Goal: Find specific page/section: Find specific page/section

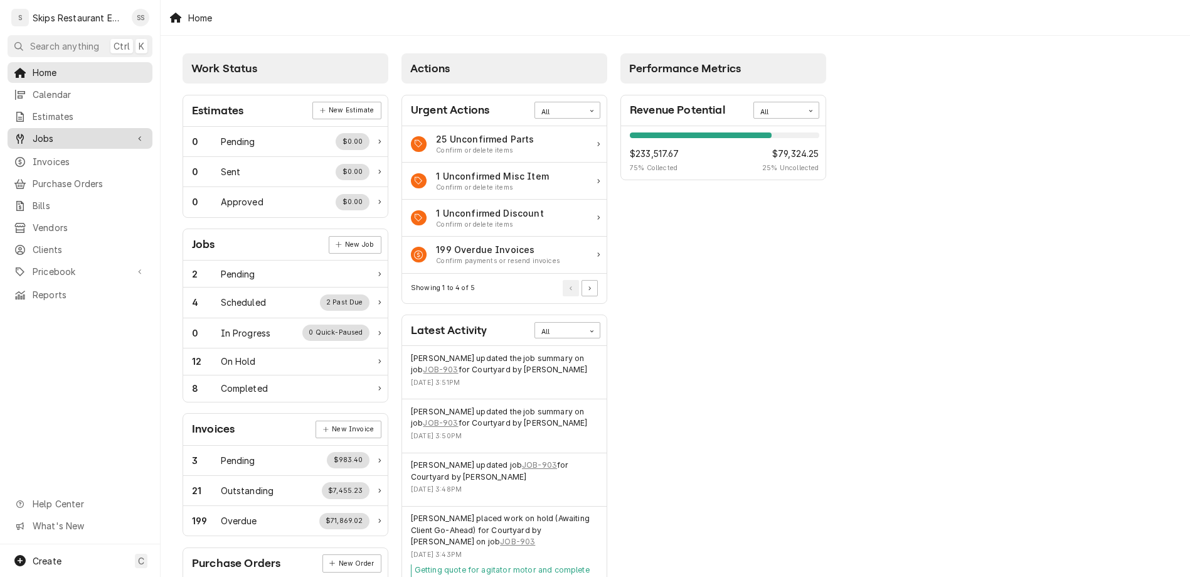
click at [33, 132] on span "Jobs" at bounding box center [80, 138] width 95 height 13
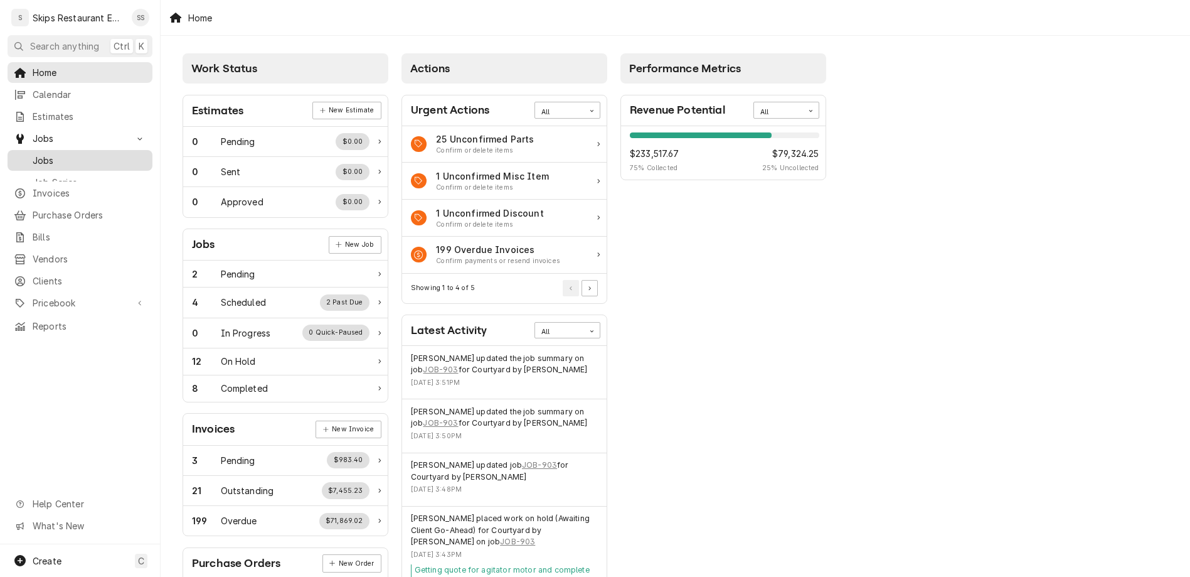
click at [33, 154] on span "Jobs" at bounding box center [90, 160] width 114 height 13
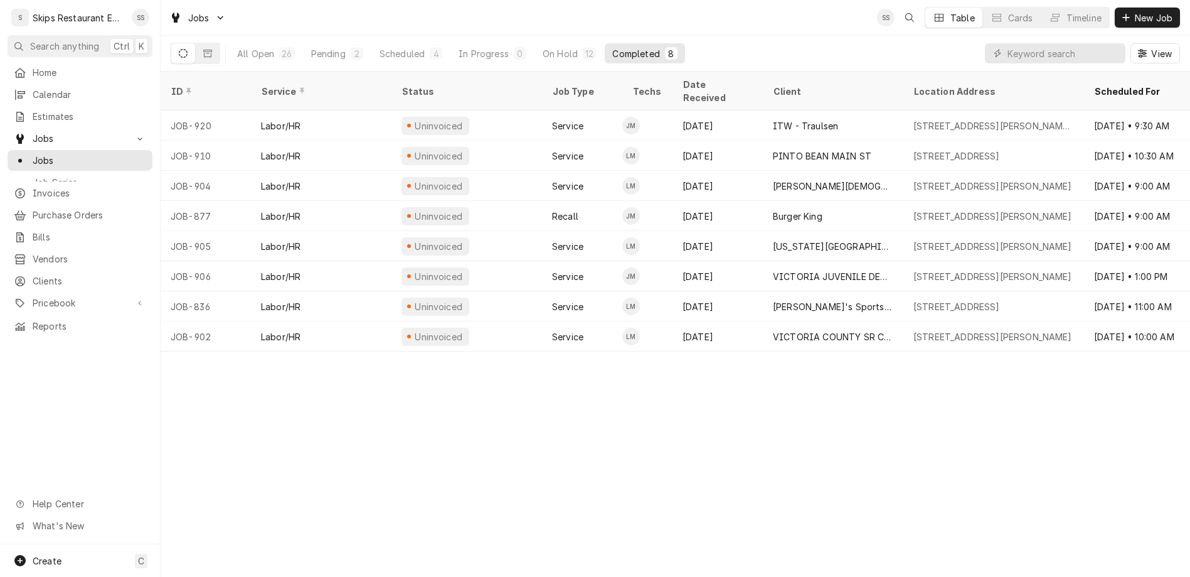
click at [179, 49] on icon "Dynamic Content Wrapper" at bounding box center [183, 53] width 9 height 9
click at [203, 49] on icon "Dynamic Content Wrapper" at bounding box center [207, 53] width 9 height 9
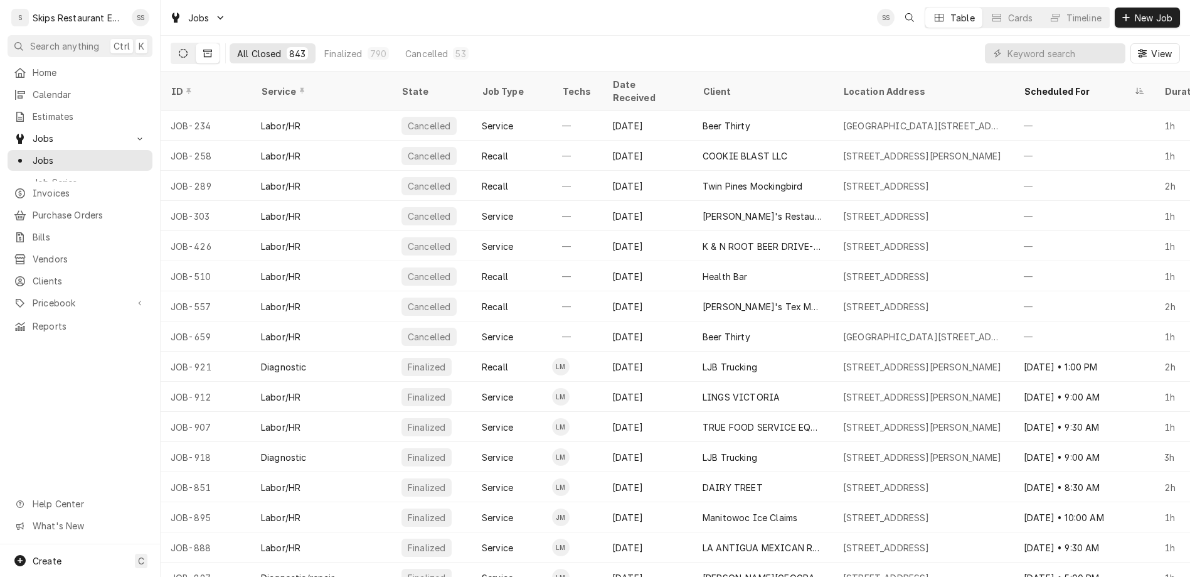
click at [179, 49] on icon "Dynamic Content Wrapper" at bounding box center [183, 53] width 9 height 9
